Goal: Find specific page/section: Locate a particular part of the current website

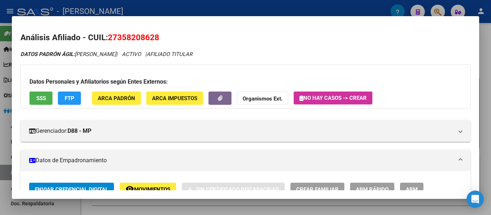
click at [215, 10] on div at bounding box center [245, 107] width 491 height 215
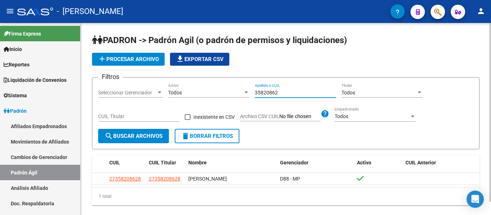
drag, startPoint x: 282, startPoint y: 91, endPoint x: 249, endPoint y: 91, distance: 33.8
click at [249, 91] on div "Filtros Seleccionar Gerenciador Seleccionar Gerenciador Todos Activo 35820862 A…" at bounding box center [286, 106] width 376 height 46
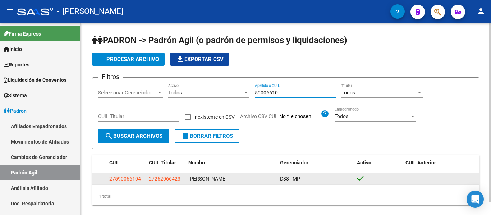
type input "59006610"
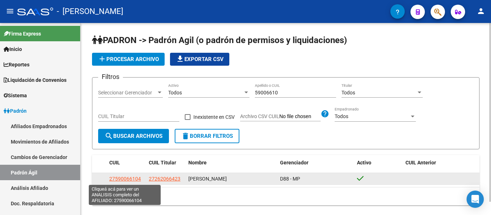
click at [134, 181] on span "27590066104" at bounding box center [125, 179] width 32 height 6
type textarea "27590066104"
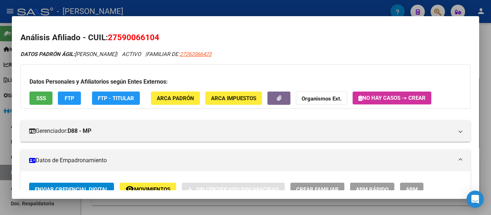
click at [196, 9] on div at bounding box center [245, 107] width 491 height 215
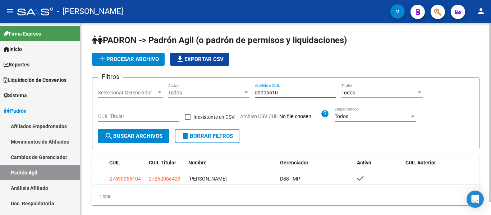
drag, startPoint x: 290, startPoint y: 92, endPoint x: 250, endPoint y: 95, distance: 40.4
click at [250, 95] on div "Filtros Seleccionar Gerenciador Seleccionar Gerenciador Todos Activo 59006610 A…" at bounding box center [286, 106] width 376 height 46
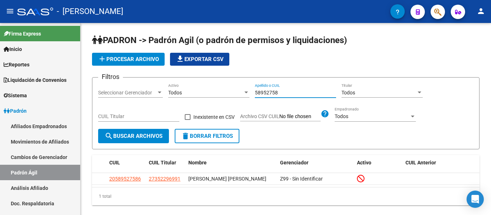
type input "58952758"
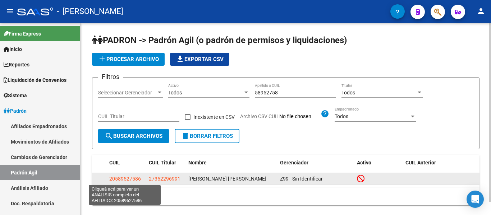
click at [126, 179] on span "20589527586" at bounding box center [125, 179] width 32 height 6
type textarea "20589527586"
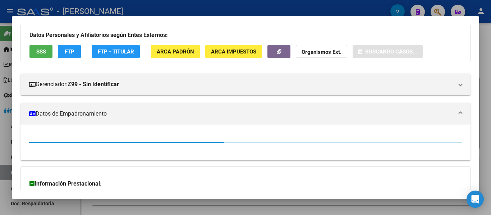
scroll to position [144, 0]
